Goal: Transaction & Acquisition: Obtain resource

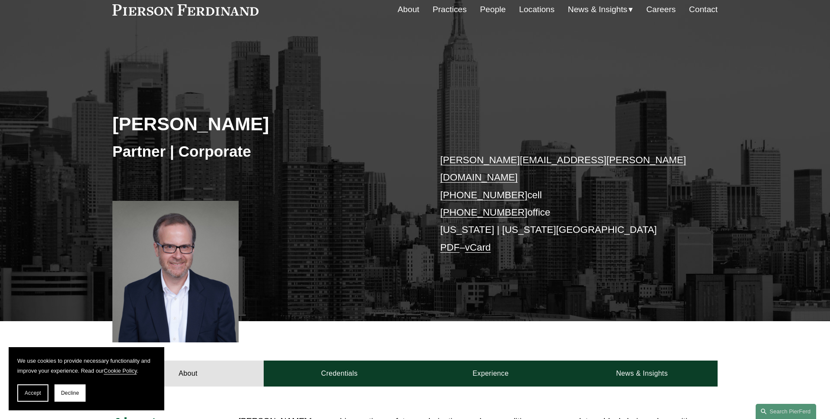
scroll to position [89, 0]
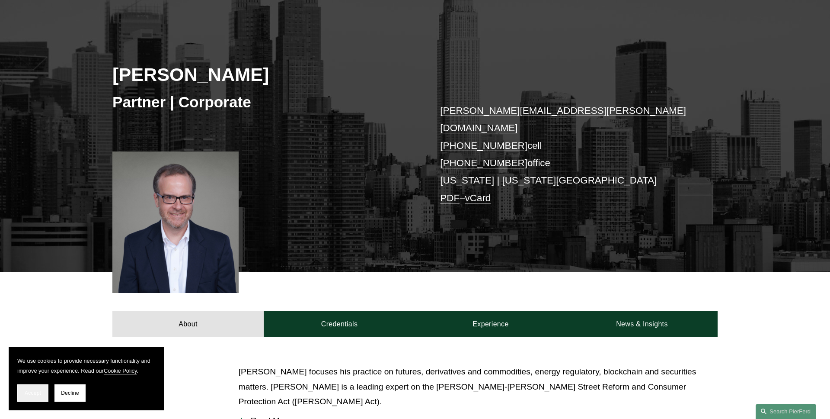
click at [31, 393] on span "Accept" at bounding box center [33, 393] width 16 height 6
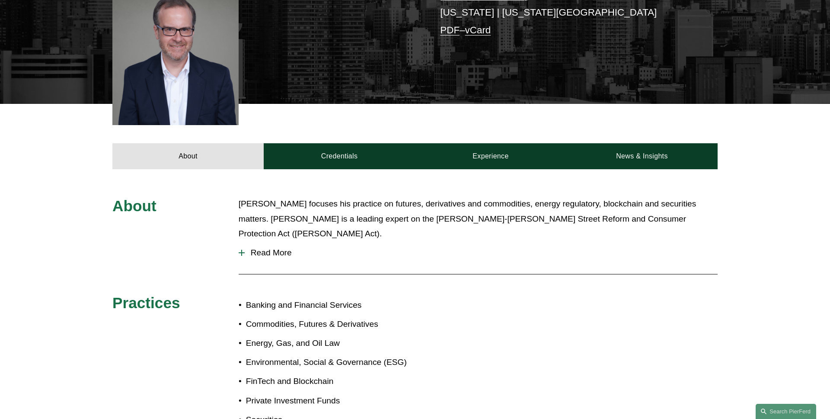
scroll to position [281, 0]
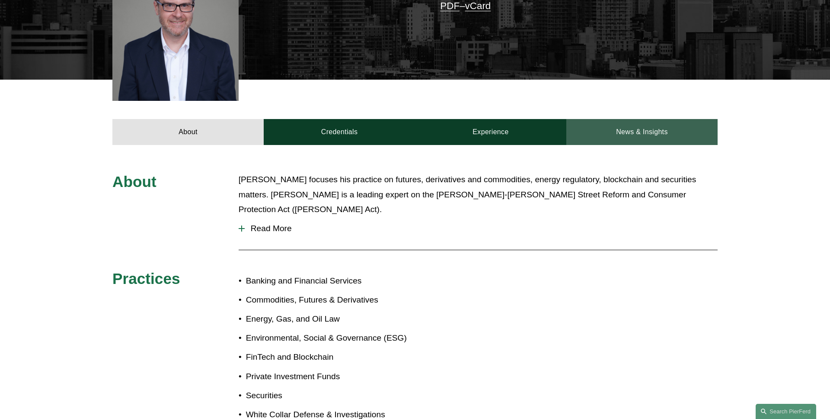
click at [620, 119] on link "News & Insights" at bounding box center [642, 132] width 151 height 26
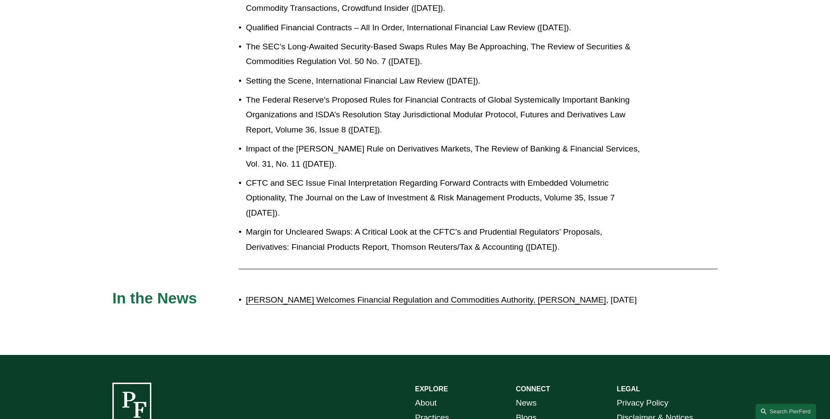
scroll to position [1665, 0]
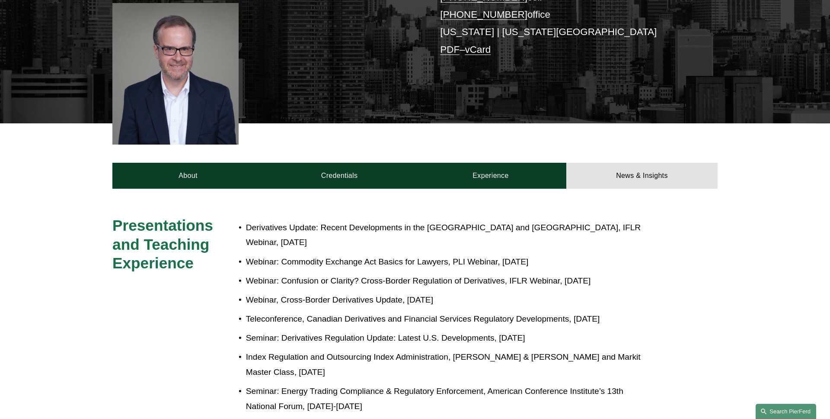
click at [791, 408] on link "Search this site" at bounding box center [786, 410] width 61 height 15
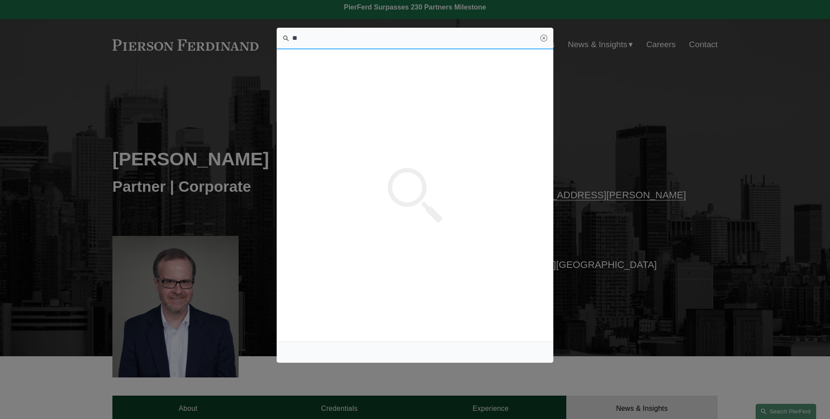
scroll to position [0, 0]
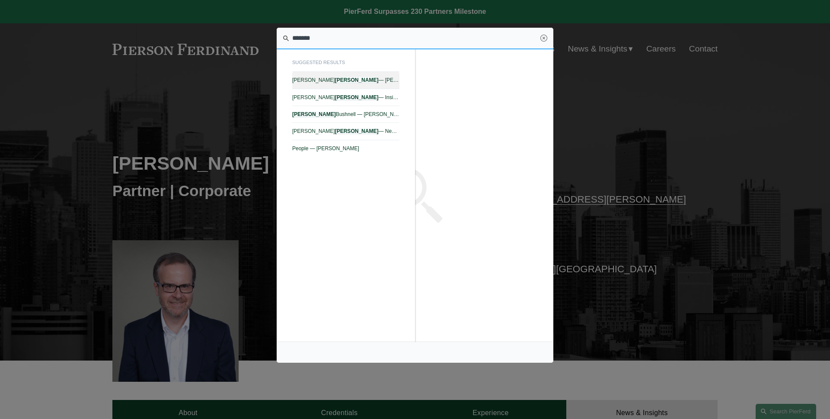
click at [379, 81] on span "[PERSON_NAME] — [PERSON_NAME] LLP" at bounding box center [345, 80] width 107 height 6
type input "*******"
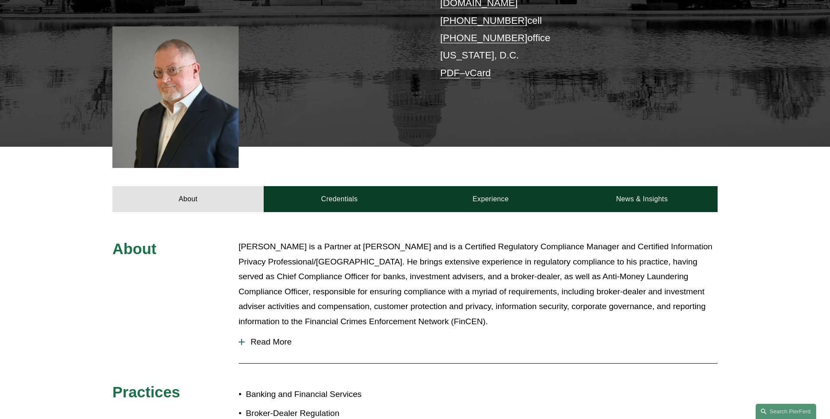
scroll to position [262, 0]
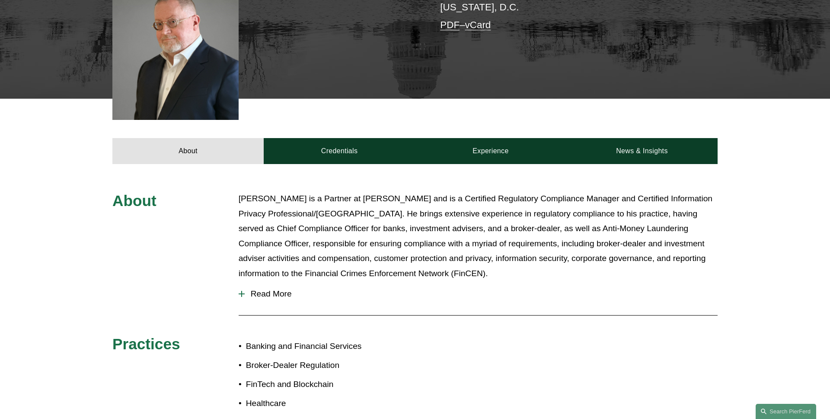
click at [265, 289] on span "Read More" at bounding box center [481, 294] width 473 height 10
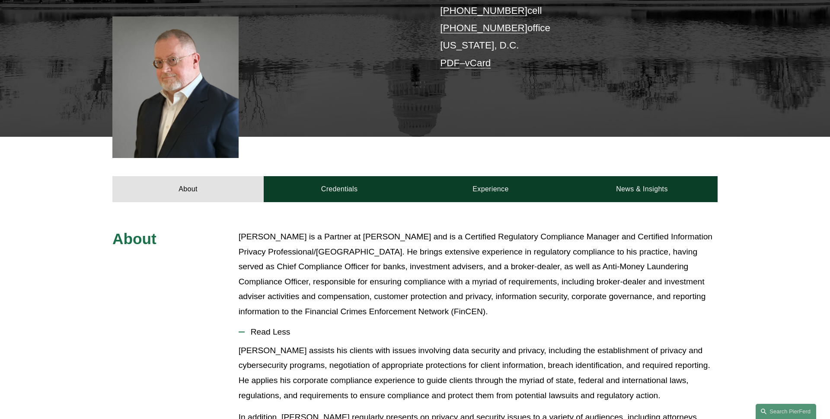
scroll to position [184, 0]
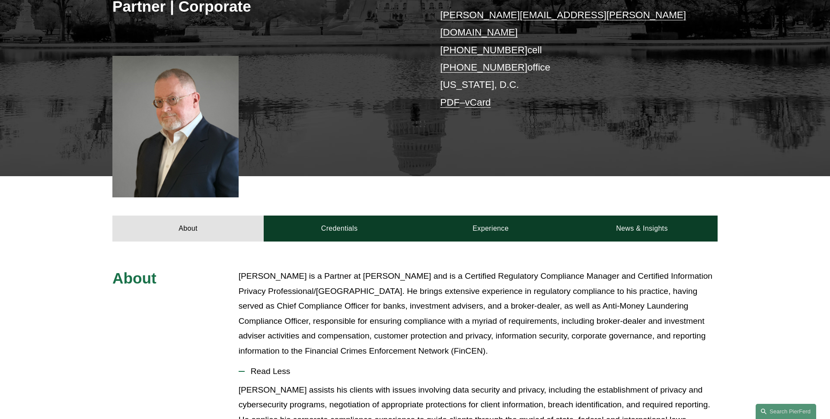
click at [287, 366] on span "Read Less" at bounding box center [481, 371] width 473 height 10
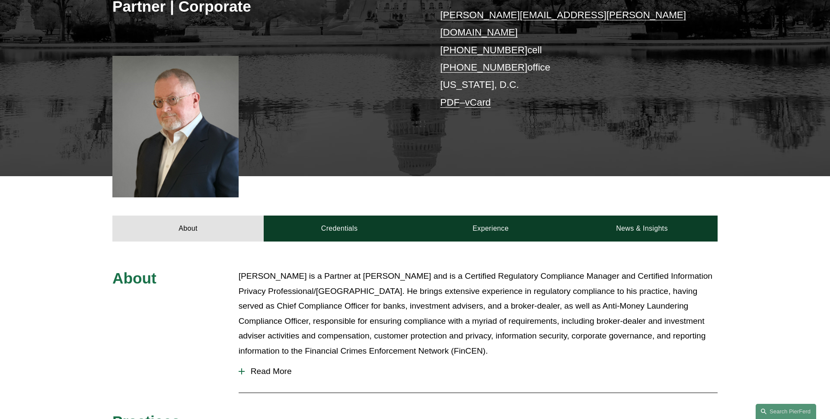
scroll to position [270, 0]
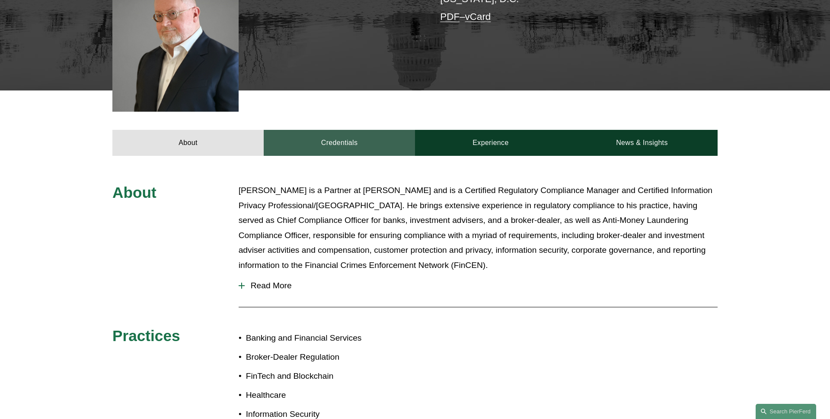
click at [326, 135] on link "Credentials" at bounding box center [339, 143] width 151 height 26
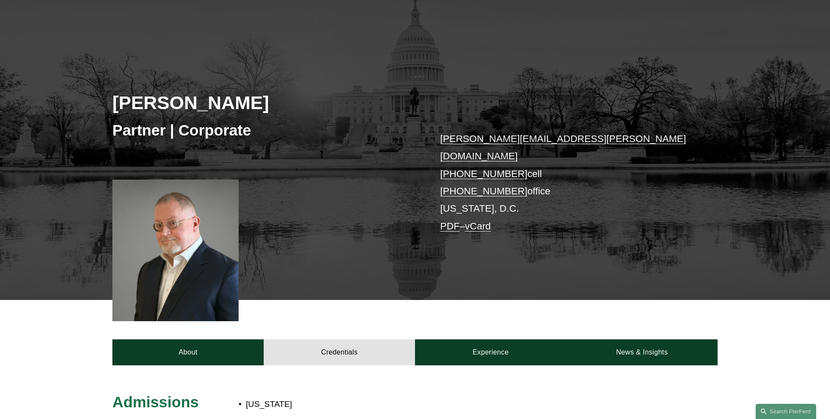
scroll to position [67, 0]
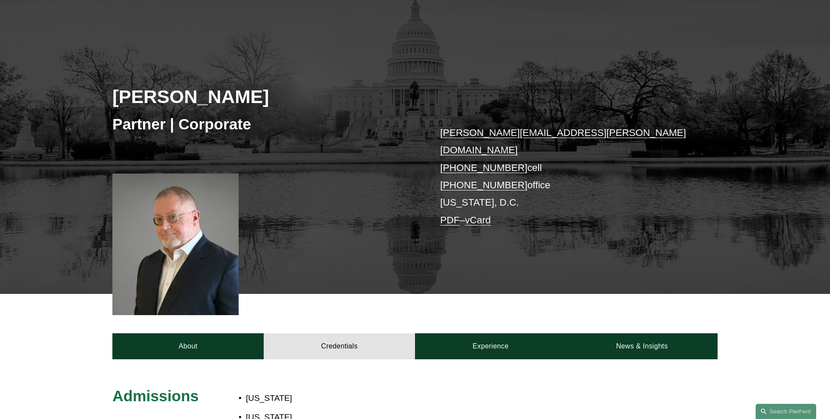
click at [450, 214] on link "PDF" at bounding box center [449, 219] width 19 height 11
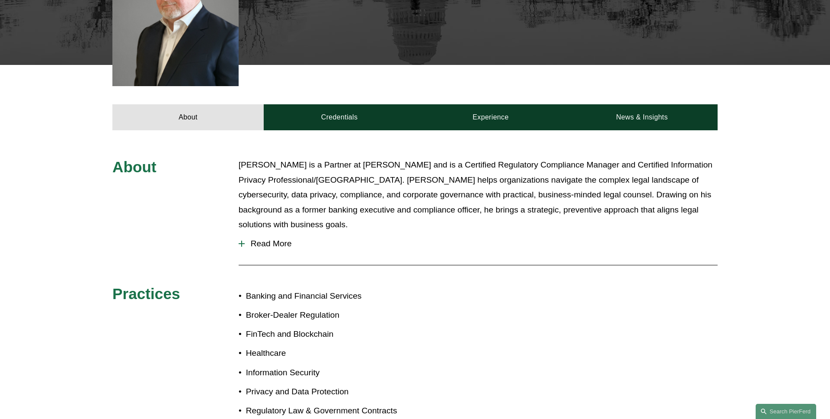
scroll to position [383, 0]
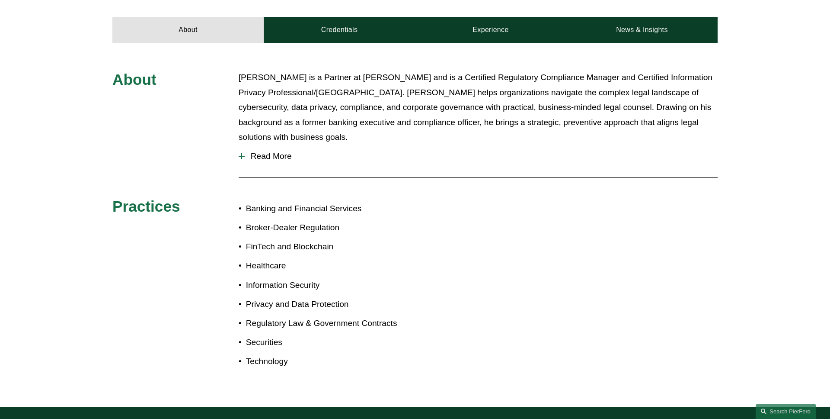
click at [274, 151] on span "Read More" at bounding box center [481, 156] width 473 height 10
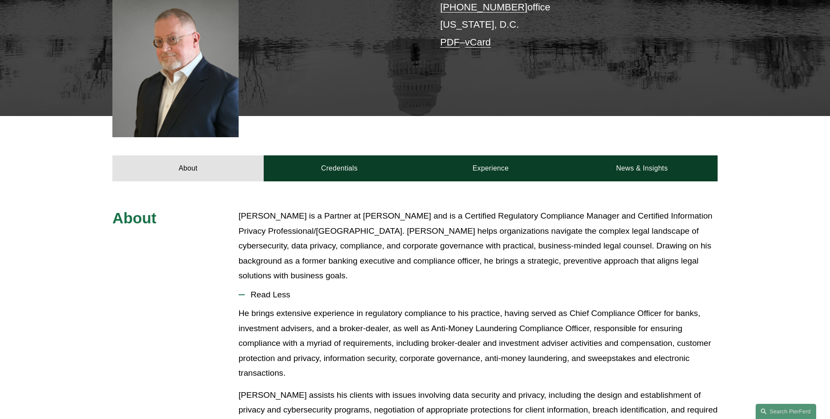
scroll to position [224, 0]
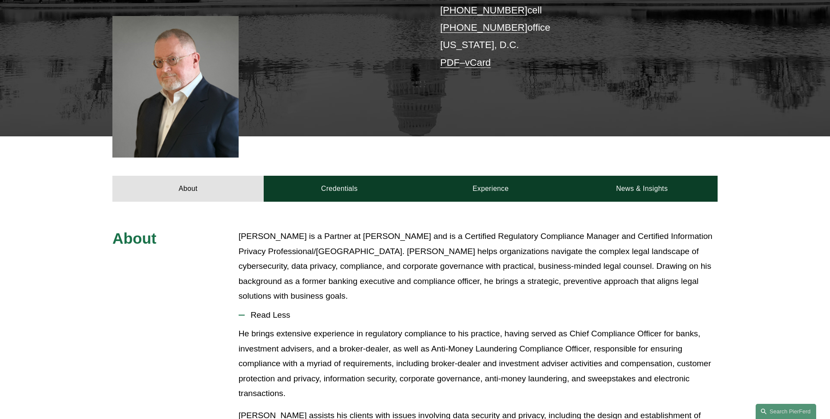
click at [281, 306] on button "Read Less" at bounding box center [478, 315] width 479 height 22
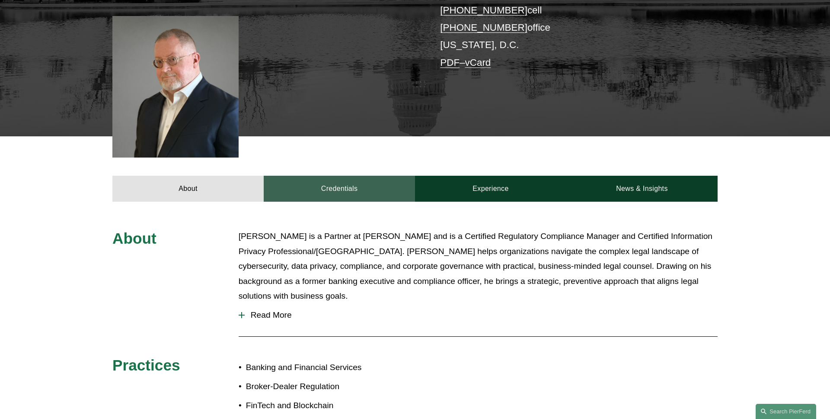
click at [331, 176] on link "Credentials" at bounding box center [339, 189] width 151 height 26
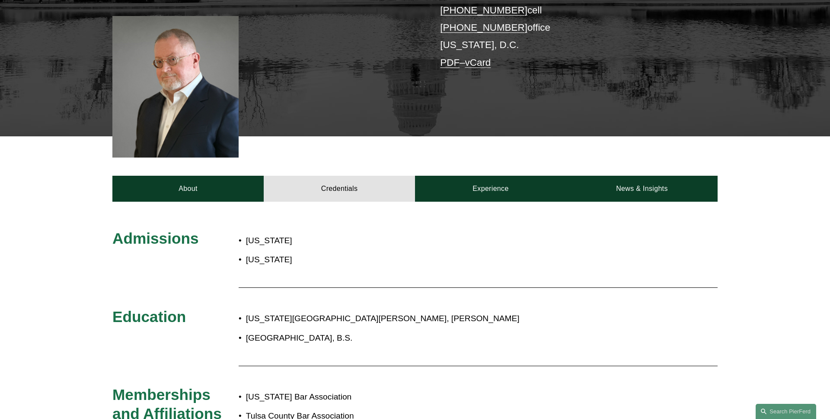
scroll to position [213, 0]
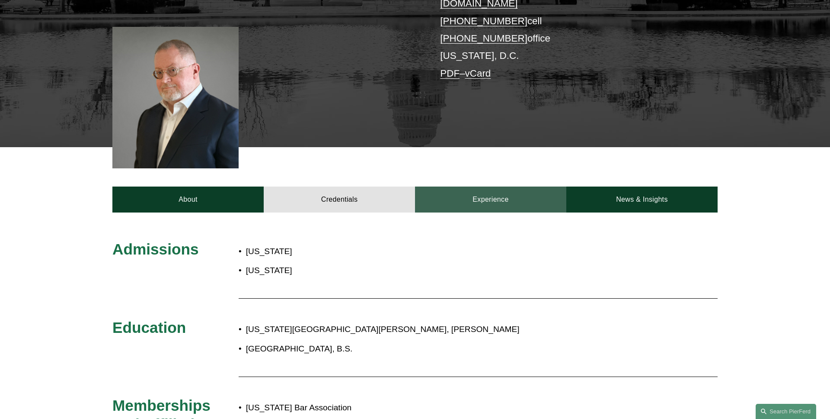
click at [467, 186] on link "Experience" at bounding box center [490, 199] width 151 height 26
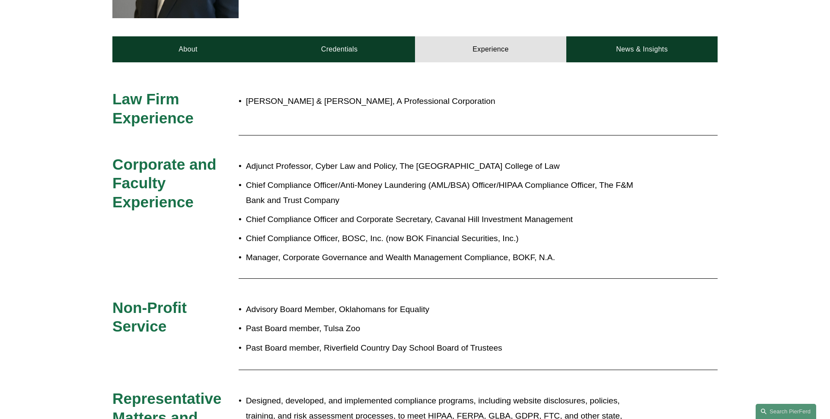
scroll to position [229, 0]
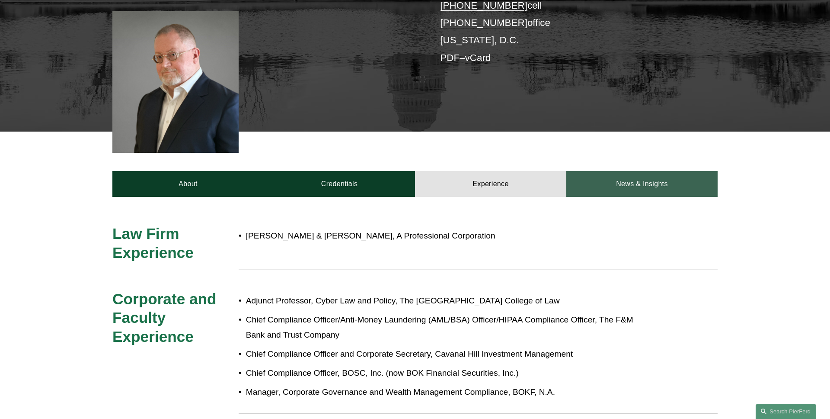
click at [646, 173] on link "News & Insights" at bounding box center [642, 184] width 151 height 26
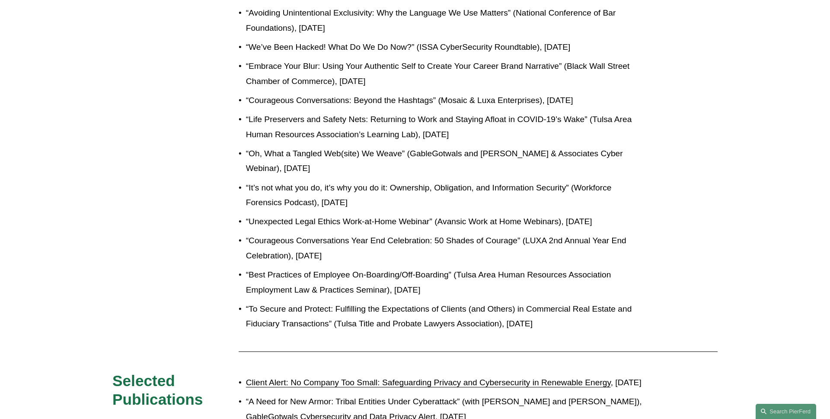
scroll to position [508, 0]
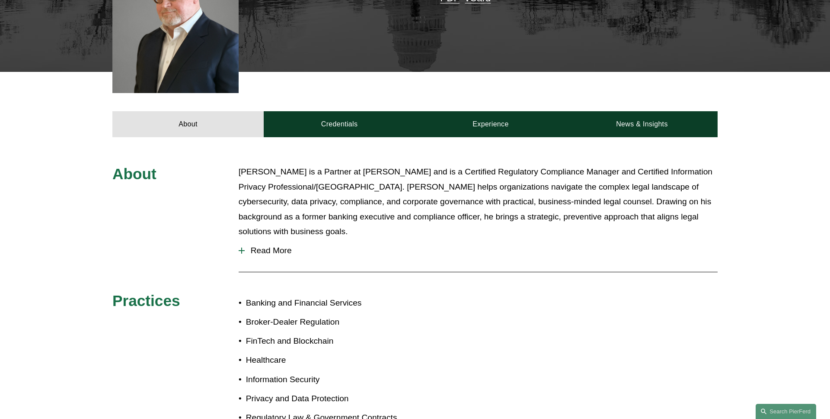
scroll to position [237, 0]
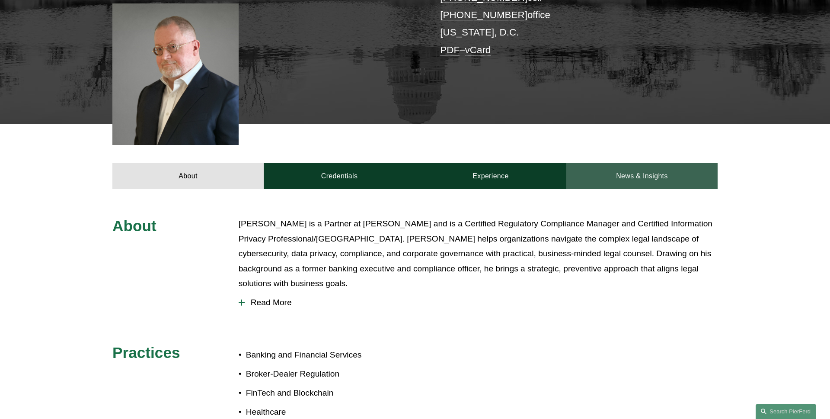
click at [613, 163] on link "News & Insights" at bounding box center [642, 176] width 151 height 26
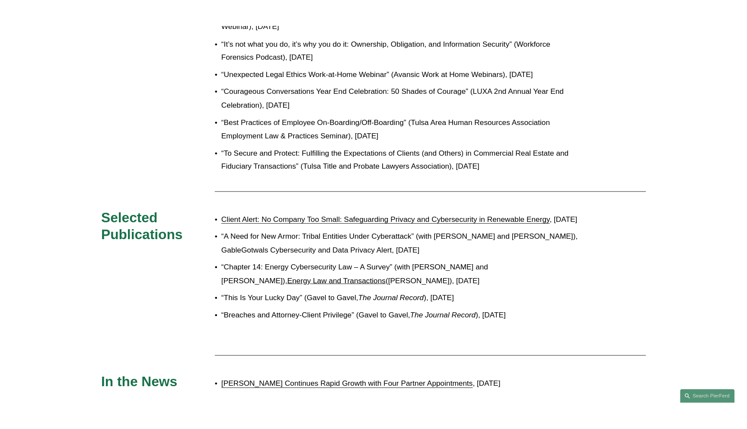
scroll to position [931, 0]
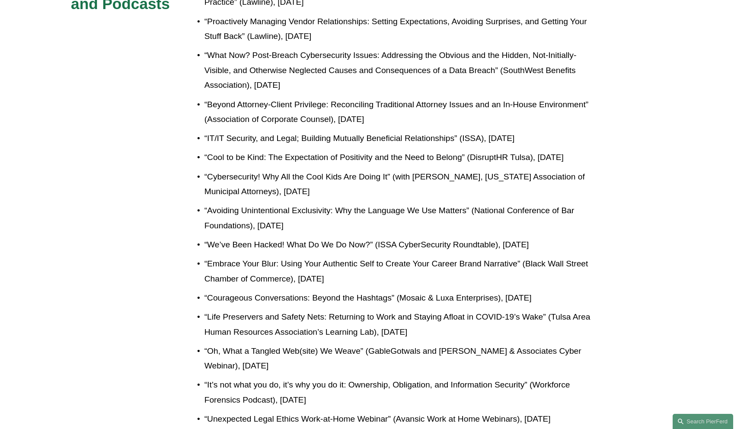
scroll to position [302, 0]
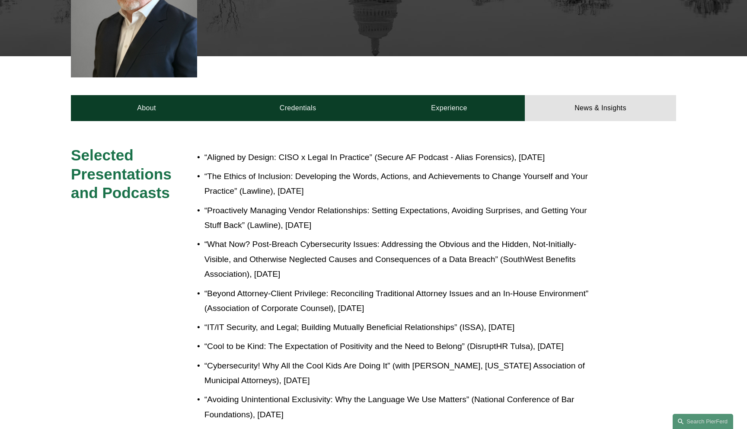
click at [176, 100] on link "About" at bounding box center [146, 108] width 151 height 26
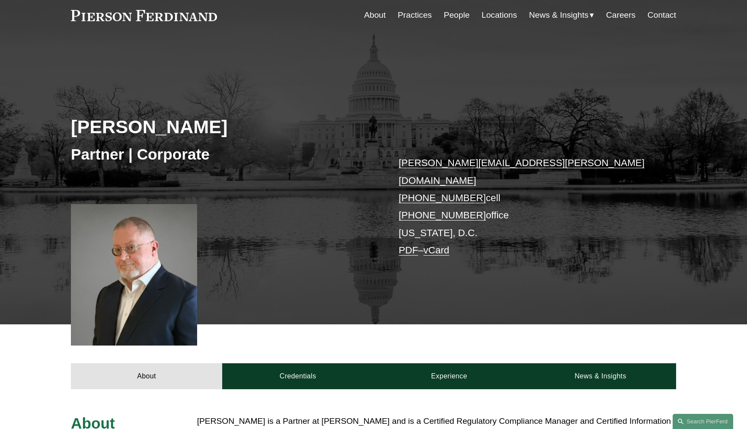
scroll to position [0, 0]
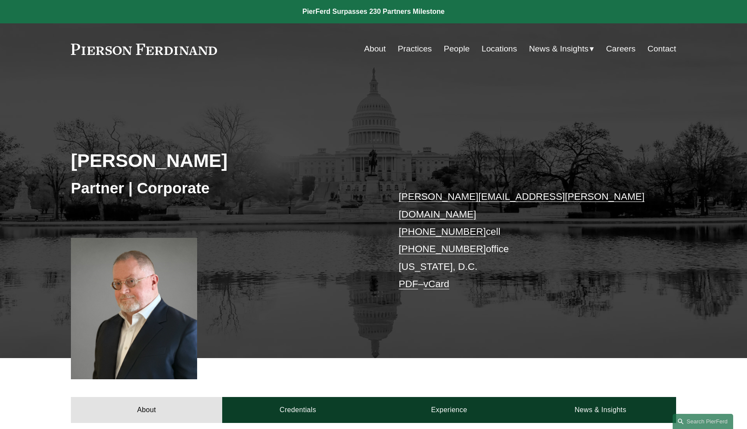
click at [410, 279] on link "PDF" at bounding box center [408, 284] width 19 height 11
click at [384, 155] on div "Tom C. Vincent Partner | Corporate tom.vincent@pierferd.com +1.918.398.1831 cel…" at bounding box center [373, 227] width 747 height 261
